Goal: Leave review/rating

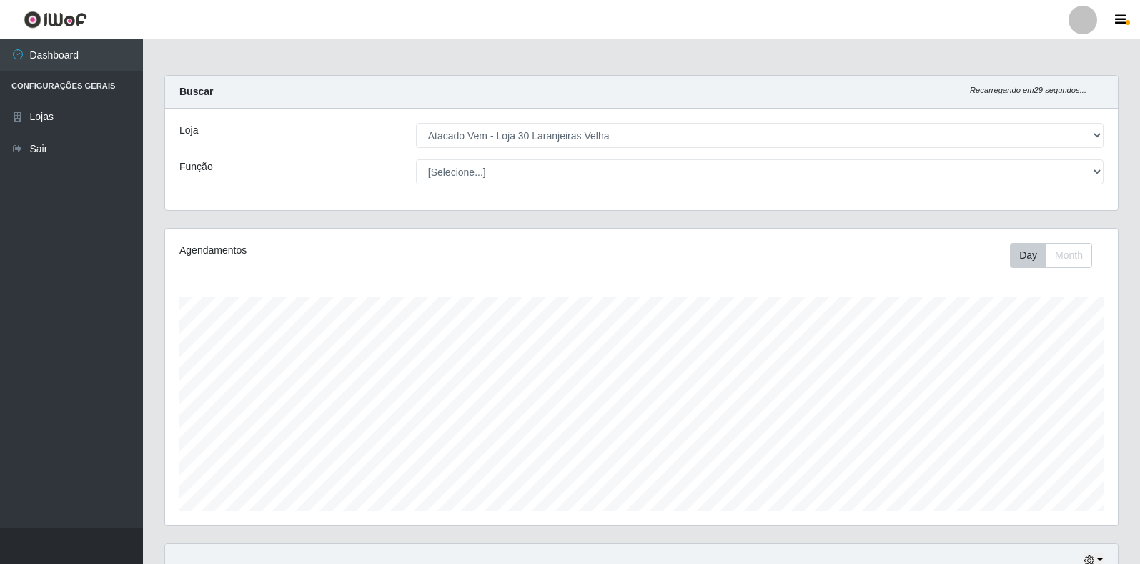
select select "495"
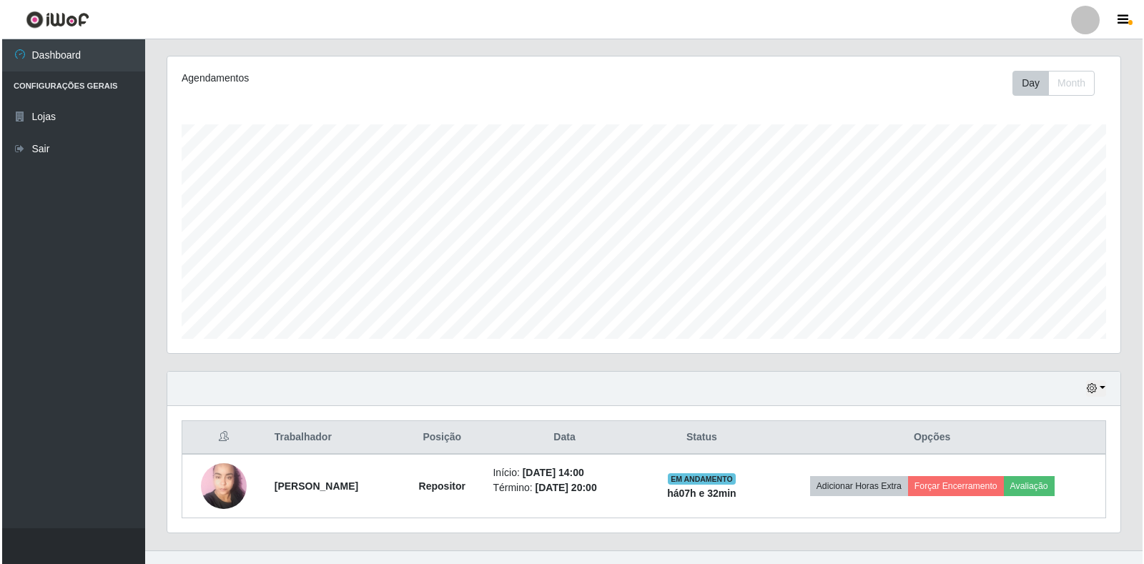
scroll to position [194, 0]
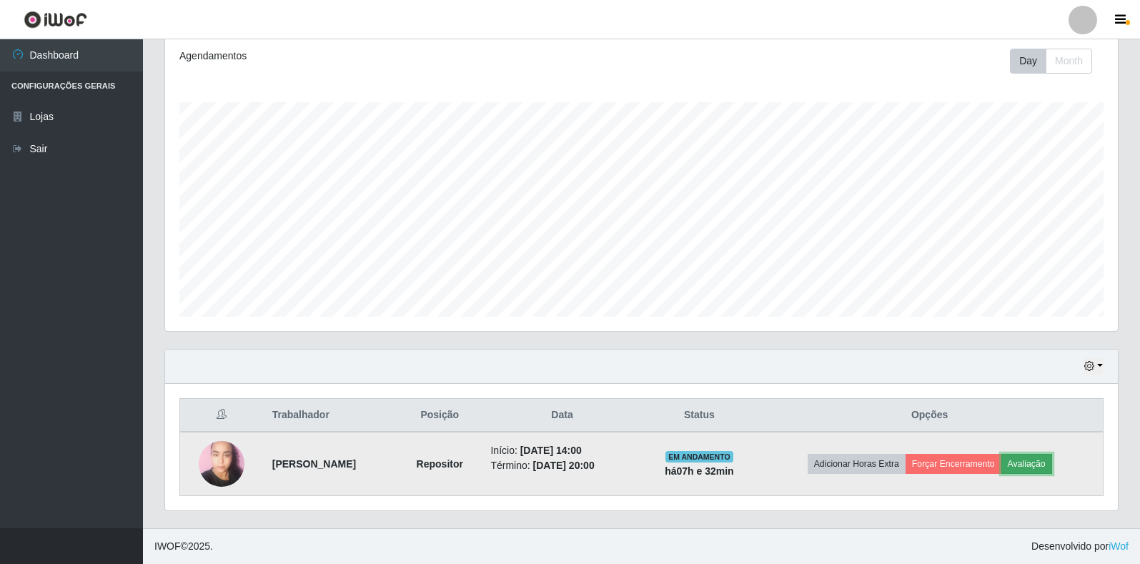
click at [1044, 460] on button "Avaliação" at bounding box center [1027, 464] width 51 height 20
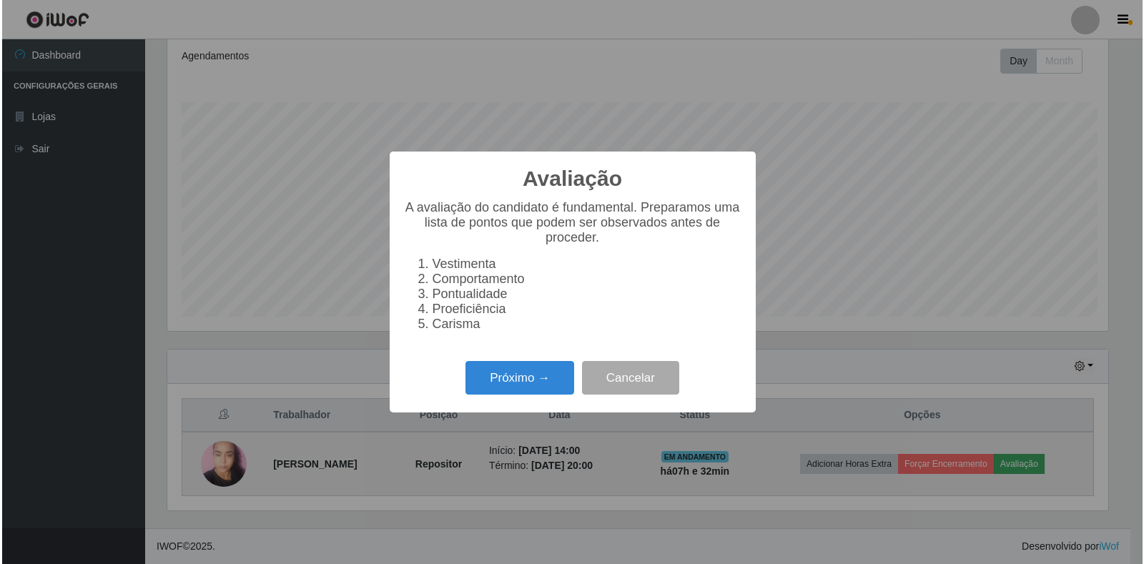
scroll to position [297, 944]
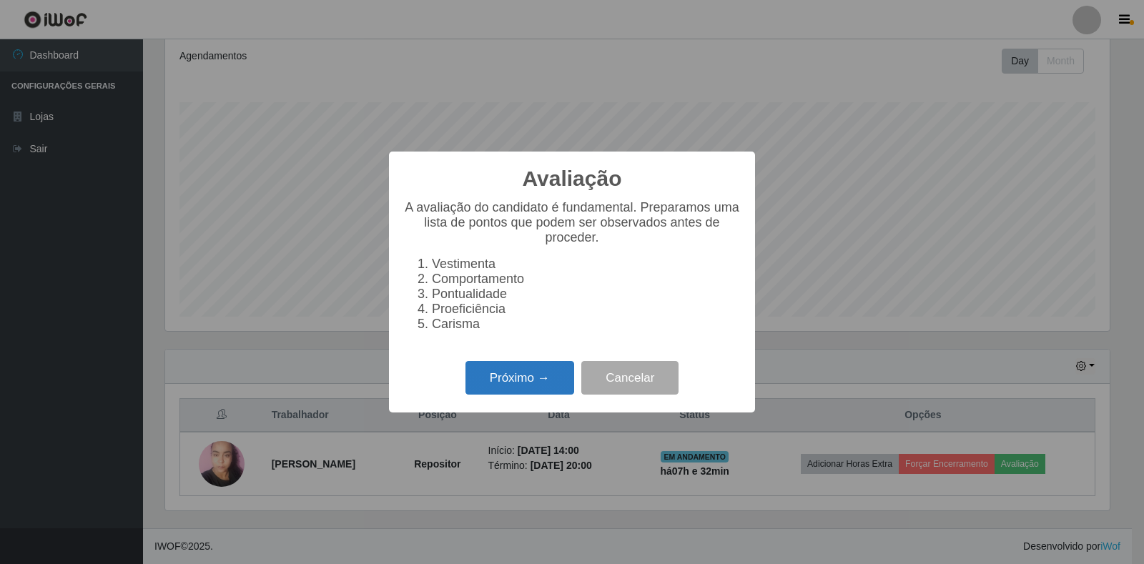
click at [543, 382] on button "Próximo →" at bounding box center [519, 378] width 109 height 34
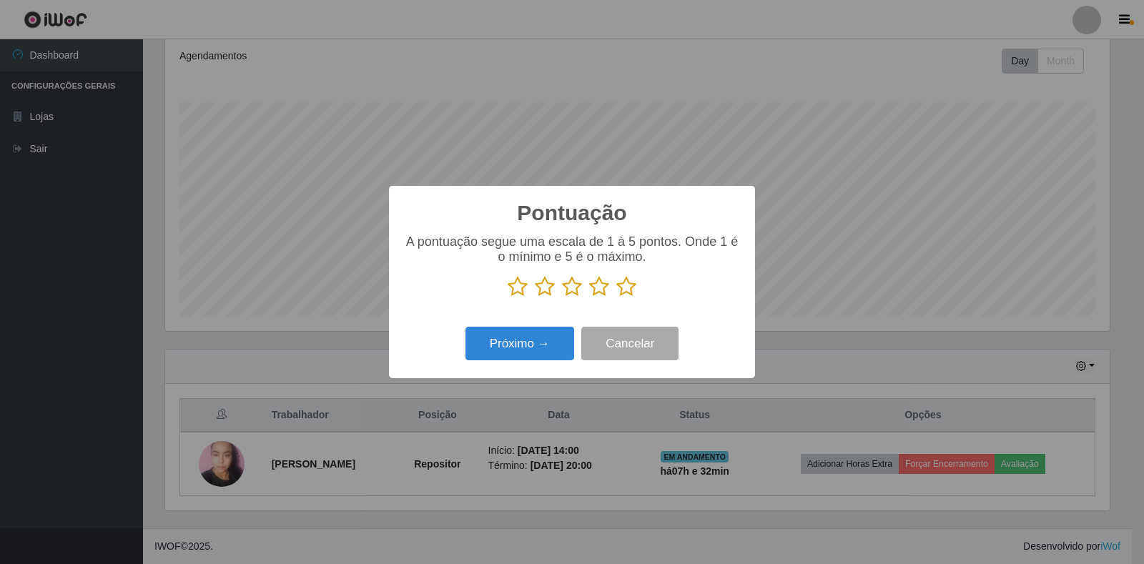
click at [619, 295] on icon at bounding box center [626, 286] width 20 height 21
click at [616, 297] on input "radio" at bounding box center [616, 297] width 0 height 0
click at [548, 346] on button "Próximo →" at bounding box center [519, 344] width 109 height 34
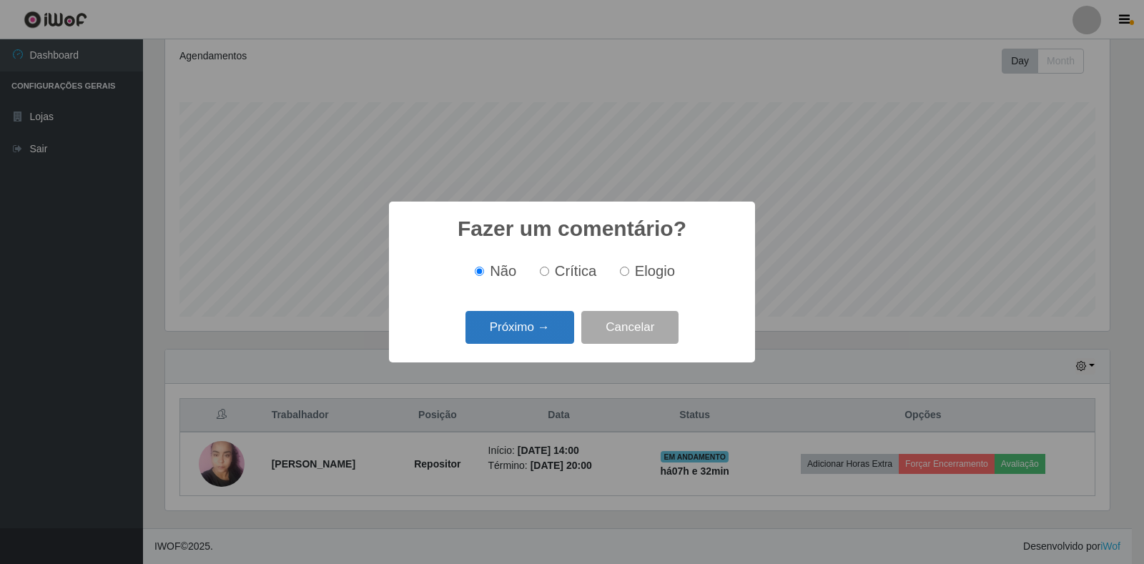
click at [545, 326] on button "Próximo →" at bounding box center [519, 328] width 109 height 34
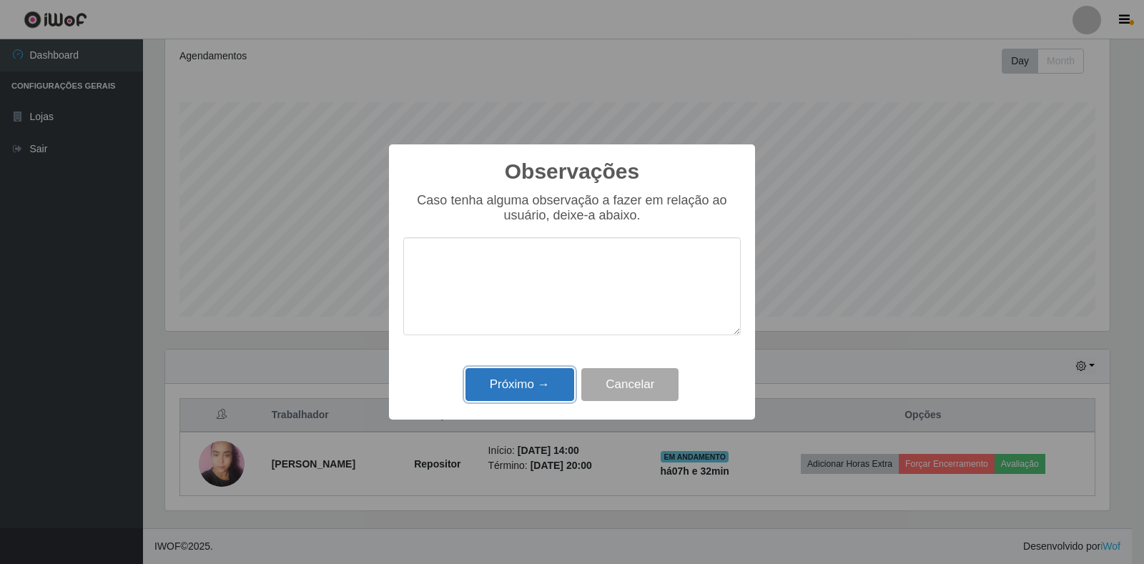
click at [537, 380] on button "Próximo →" at bounding box center [519, 385] width 109 height 34
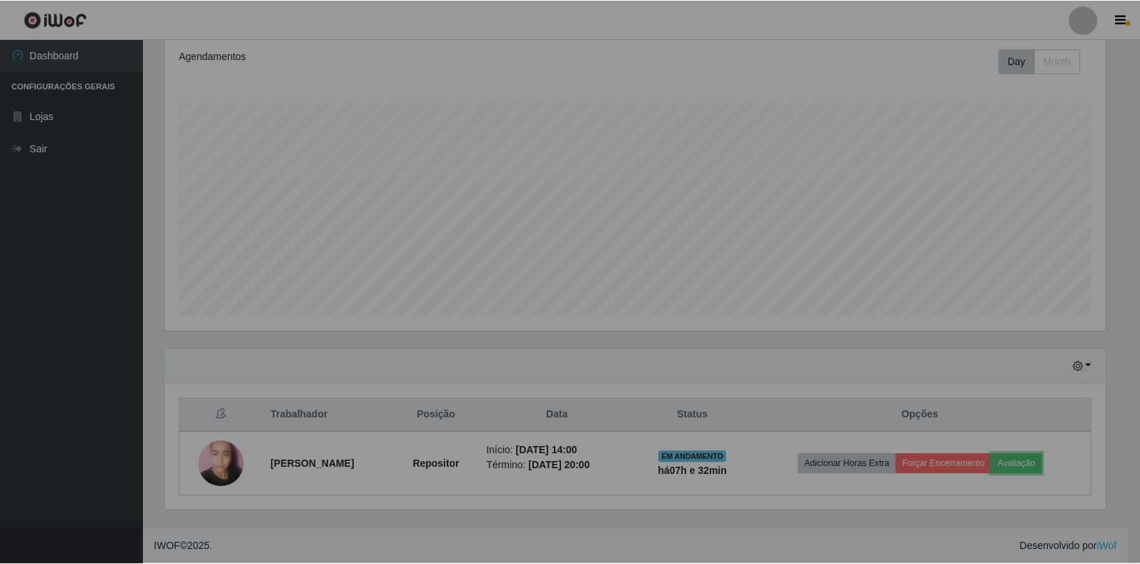
scroll to position [297, 953]
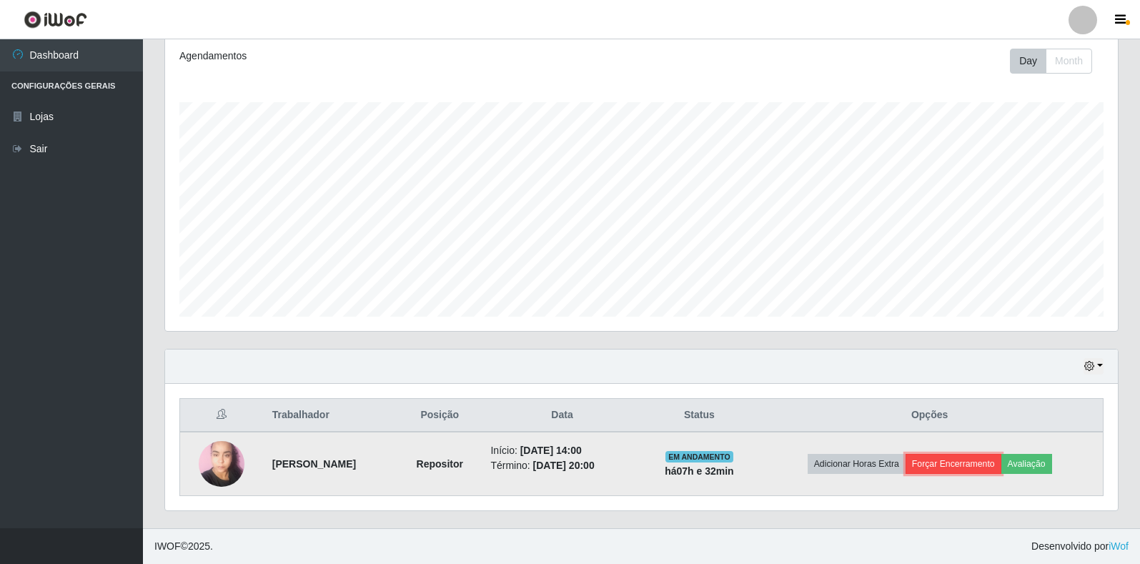
click at [997, 463] on button "Forçar Encerramento" at bounding box center [954, 464] width 96 height 20
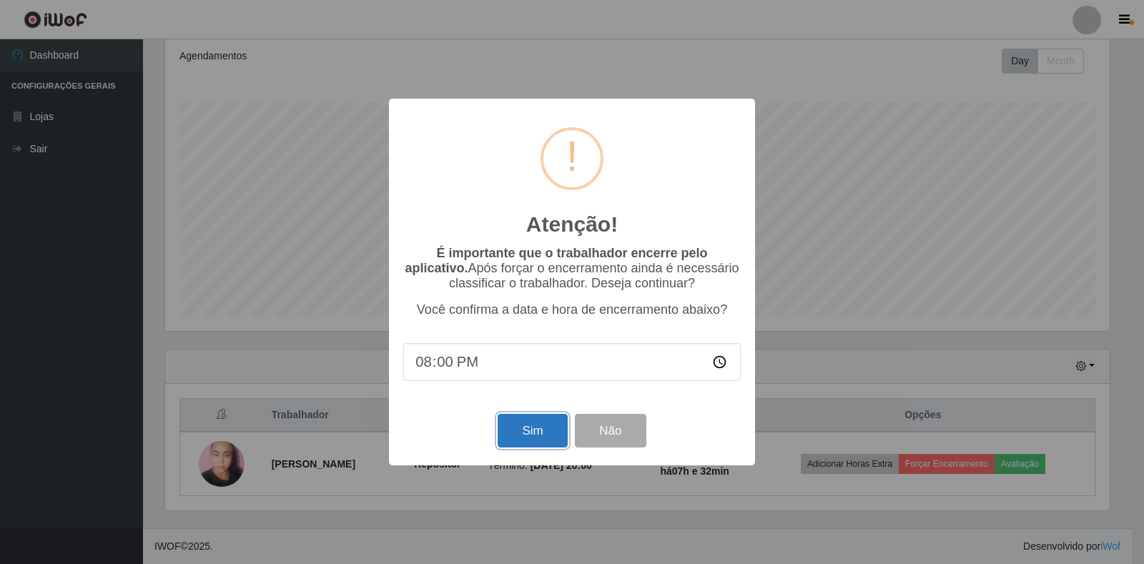
click at [529, 433] on button "Sim" at bounding box center [532, 431] width 69 height 34
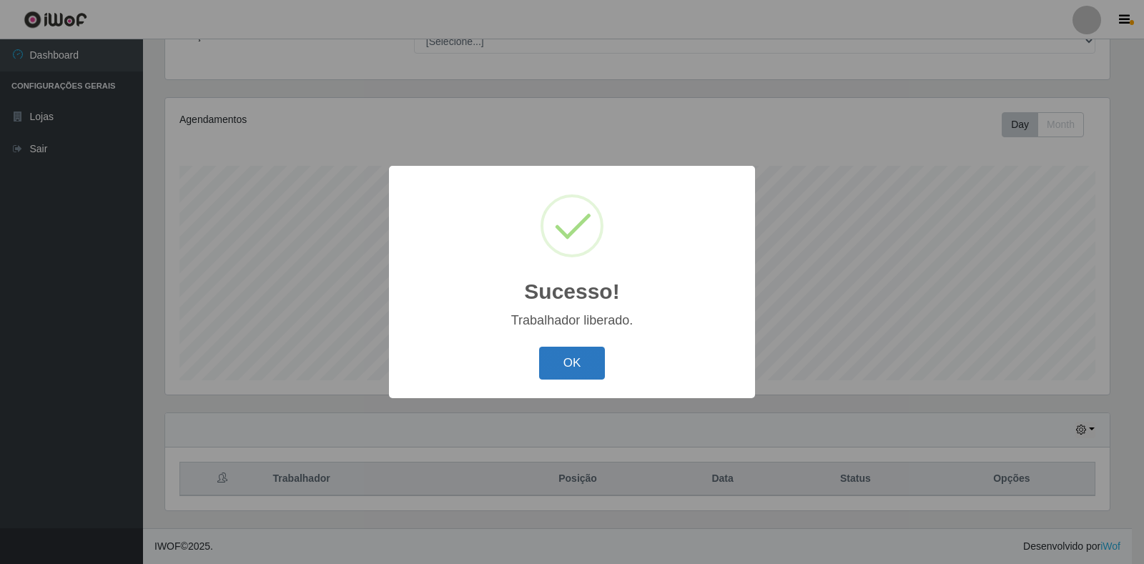
click at [594, 354] on button "OK" at bounding box center [572, 364] width 66 height 34
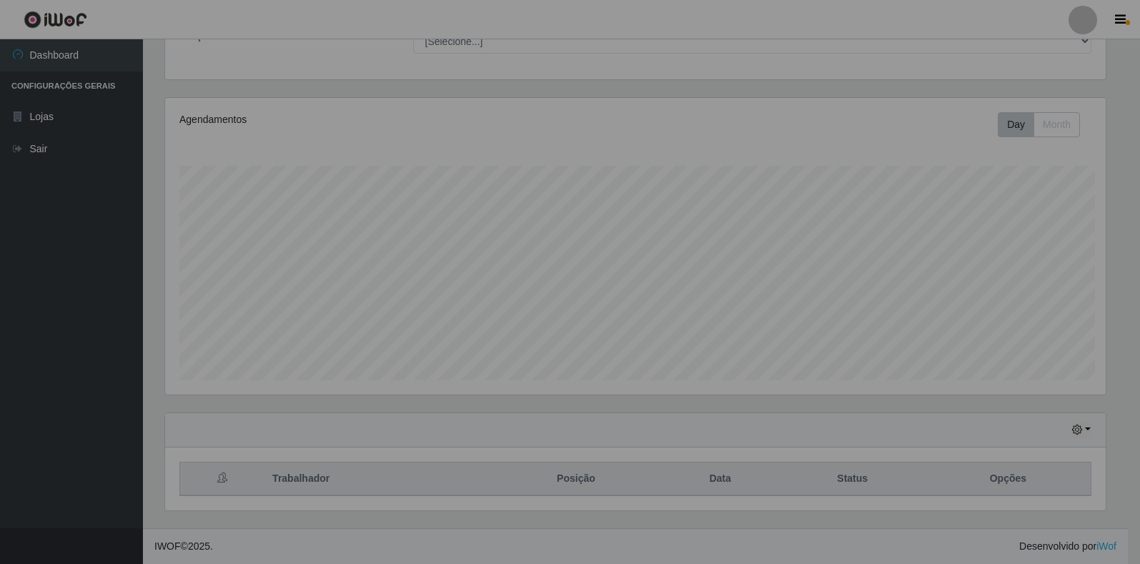
scroll to position [297, 953]
